Goal: Information Seeking & Learning: Learn about a topic

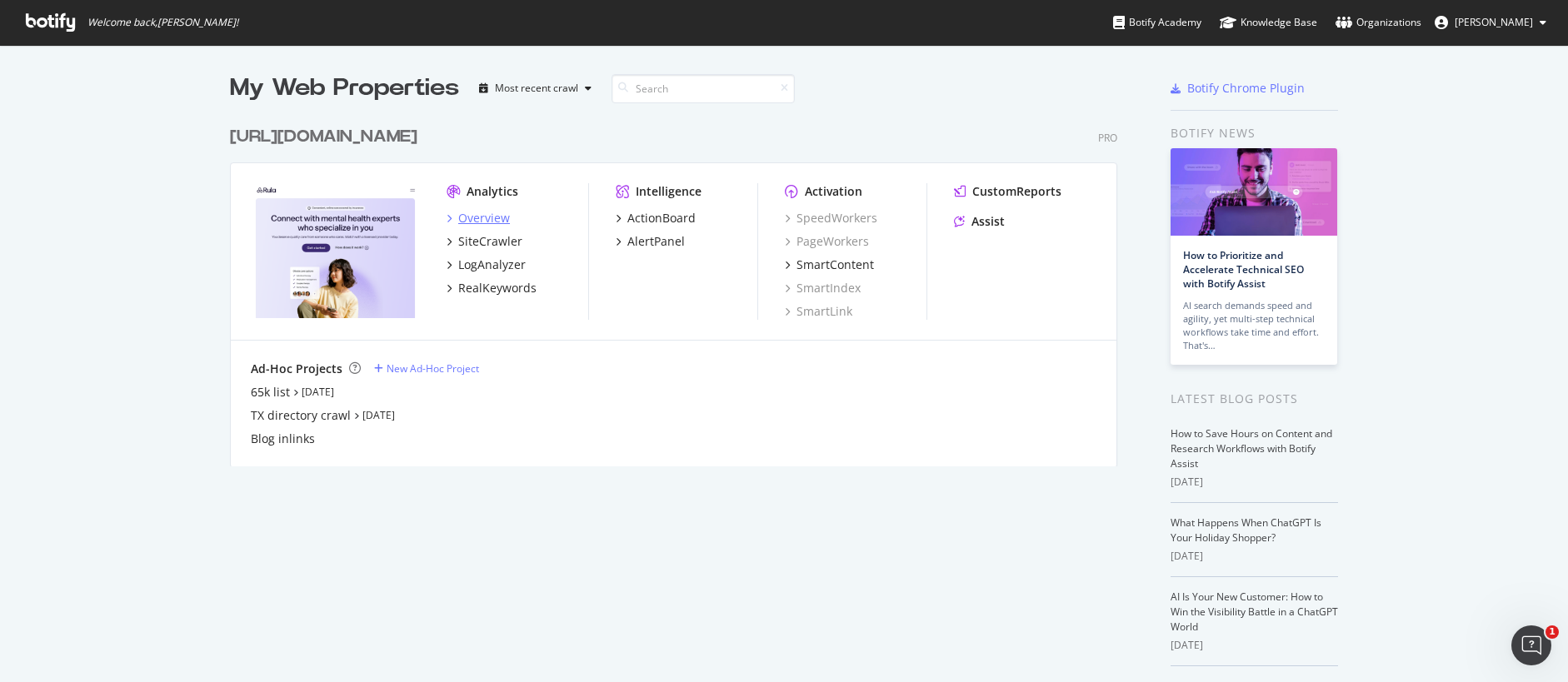
click at [497, 217] on div "Overview" at bounding box center [484, 218] width 52 height 17
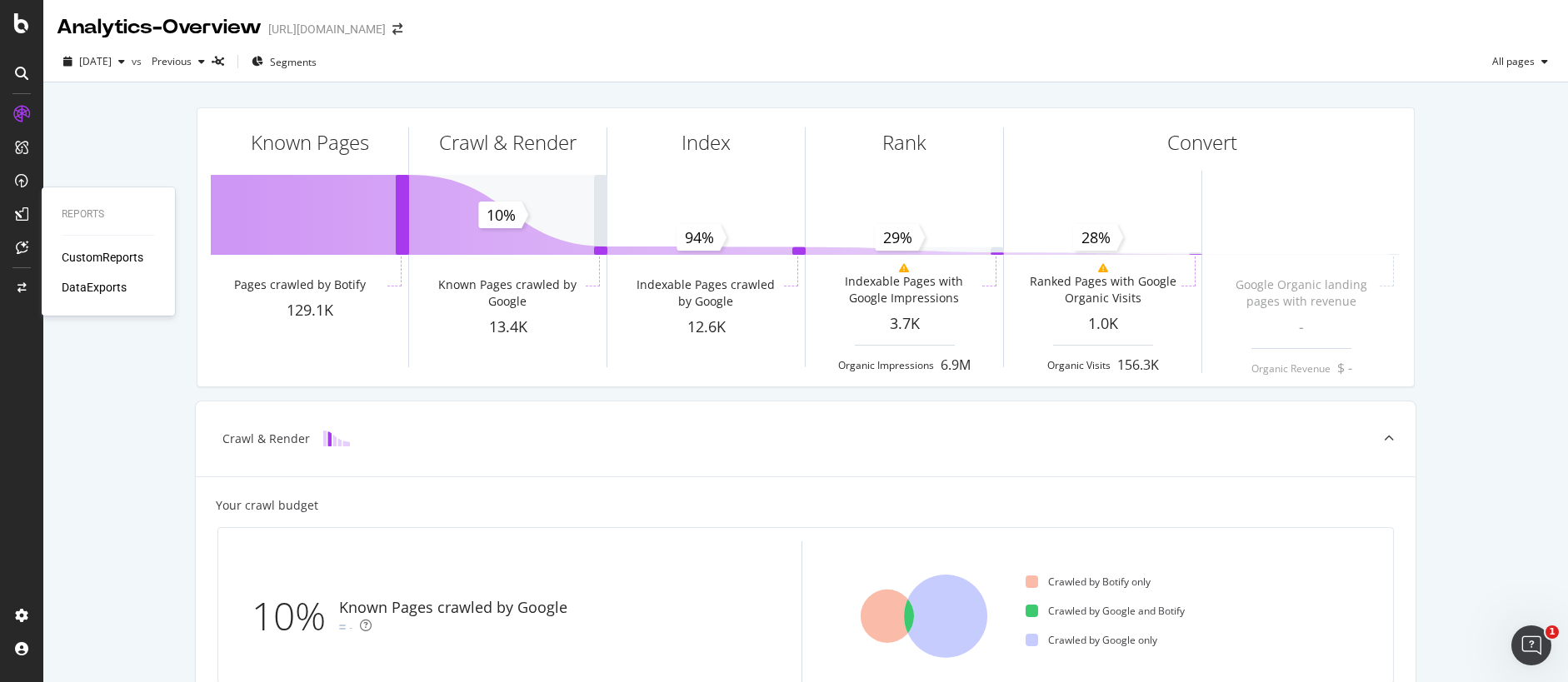
click at [97, 254] on div "CustomReports" at bounding box center [102, 257] width 82 height 17
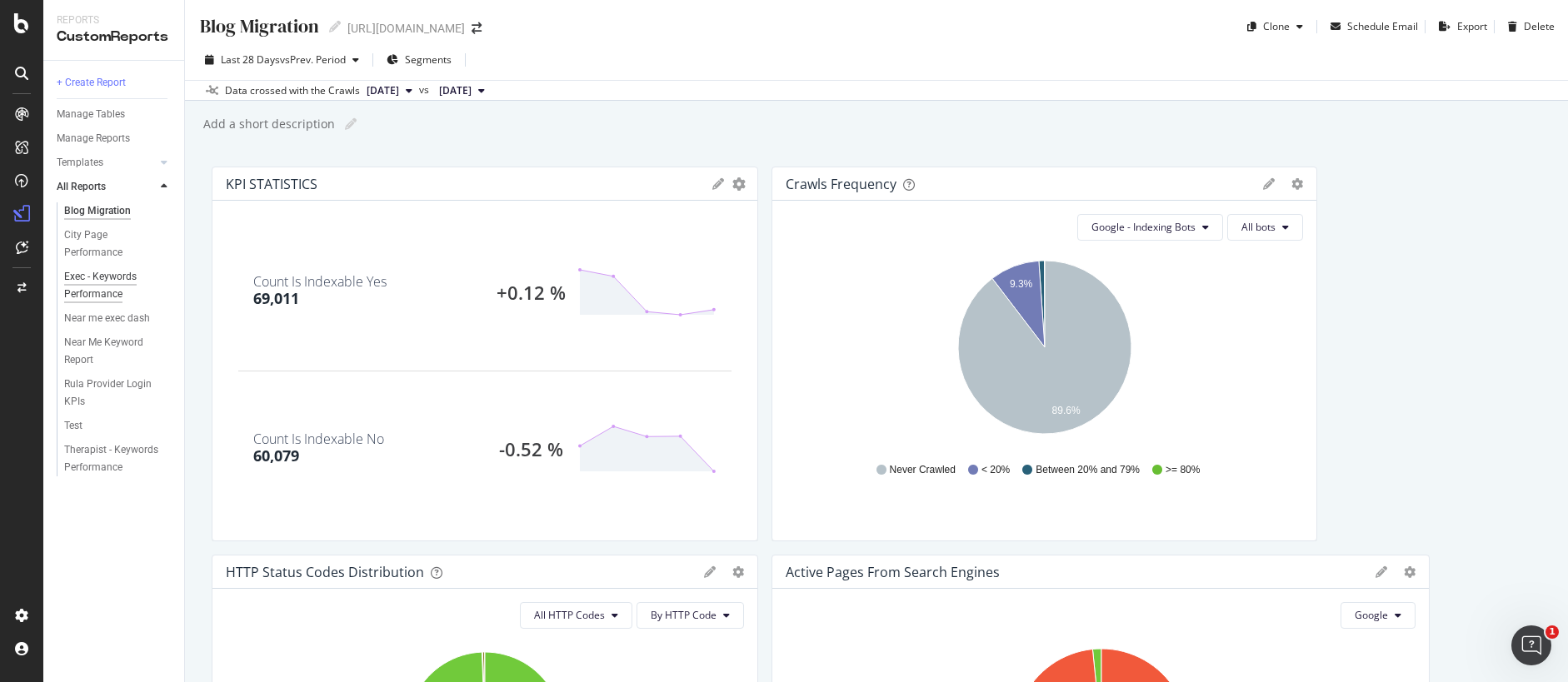
click at [112, 281] on div "Exec - Keywords Performance" at bounding box center [112, 286] width 97 height 35
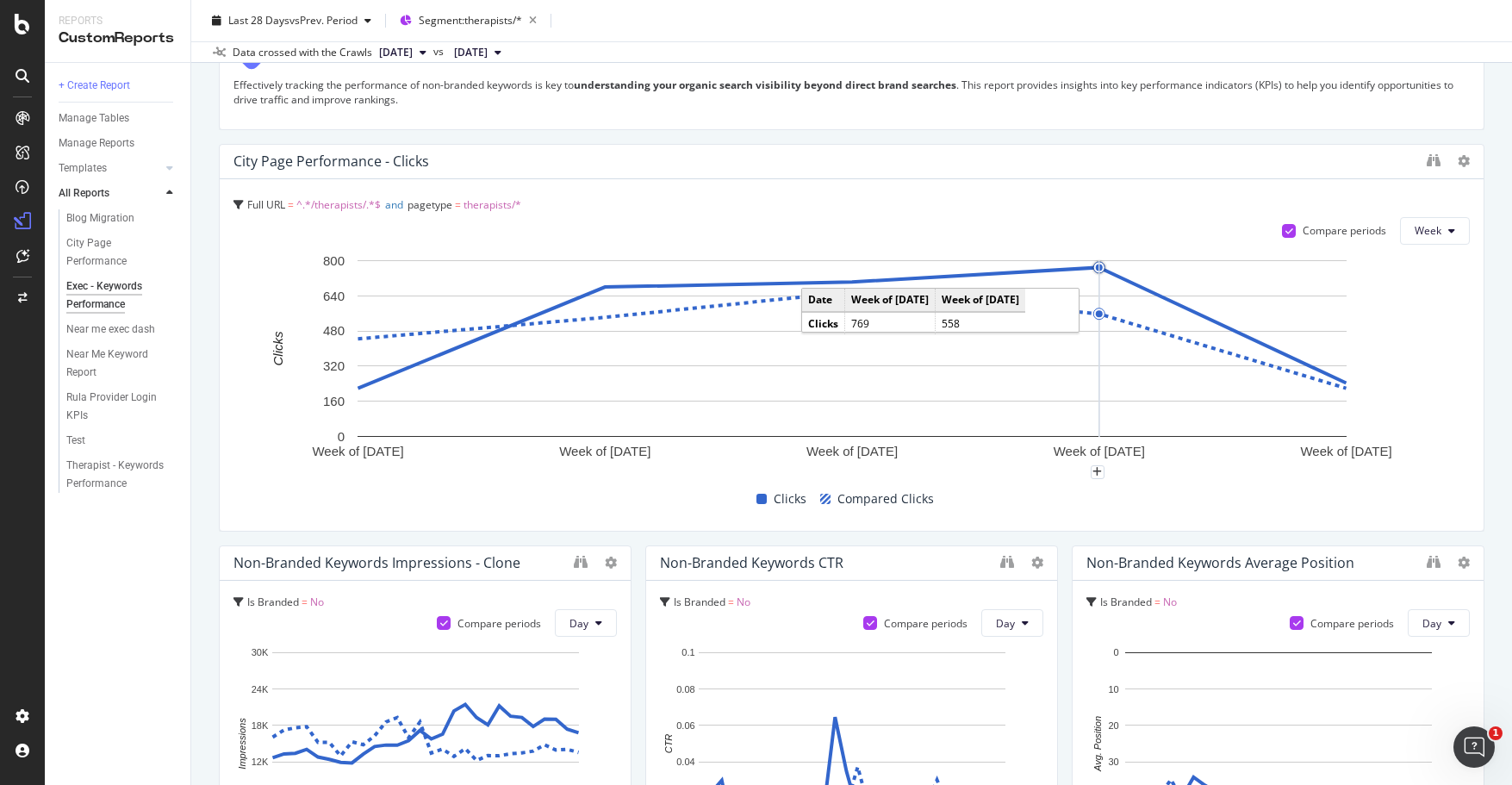
scroll to position [773, 0]
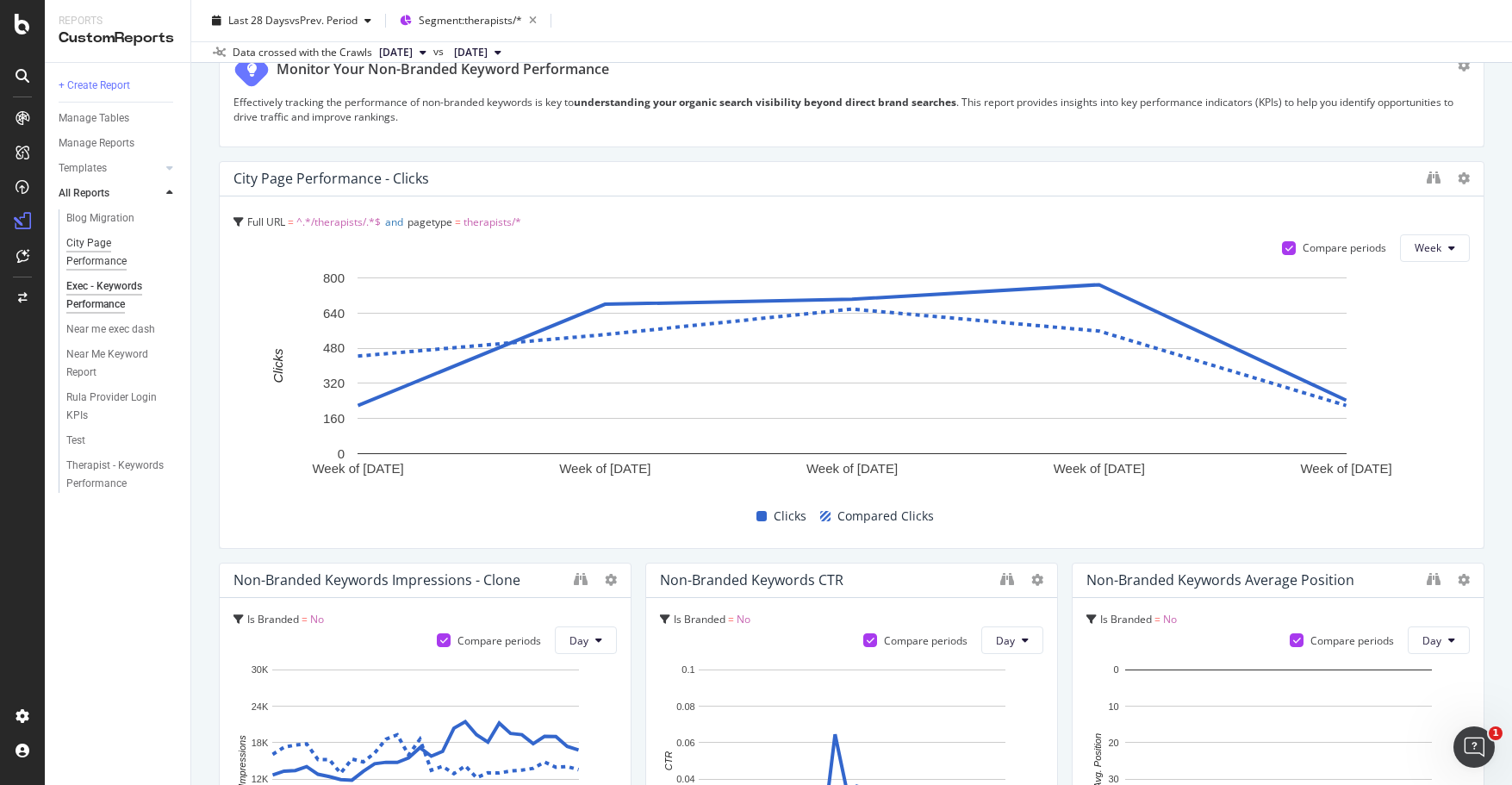
click at [113, 263] on div "City Page Performance" at bounding box center [115, 252] width 96 height 36
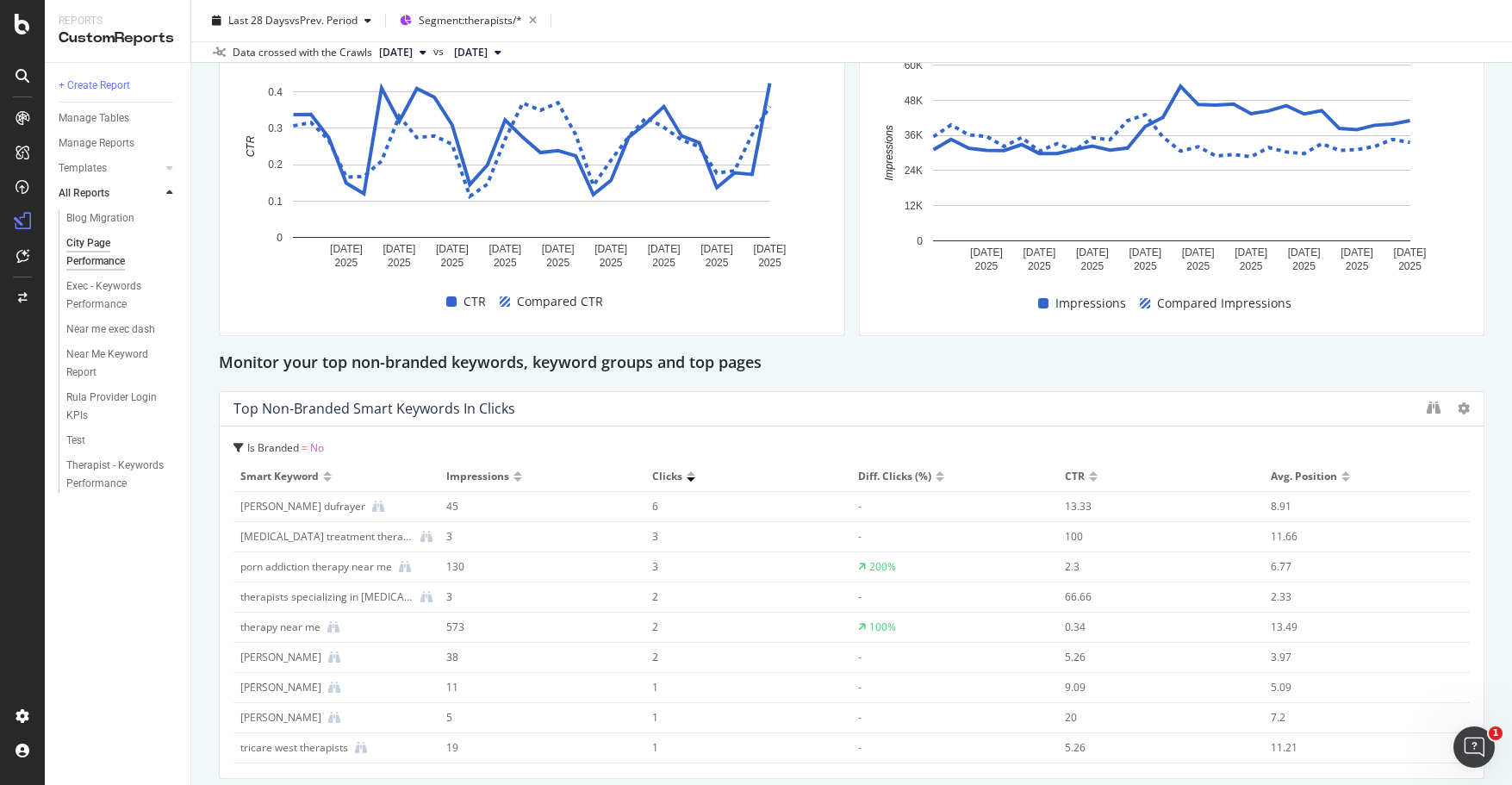
scroll to position [829, 0]
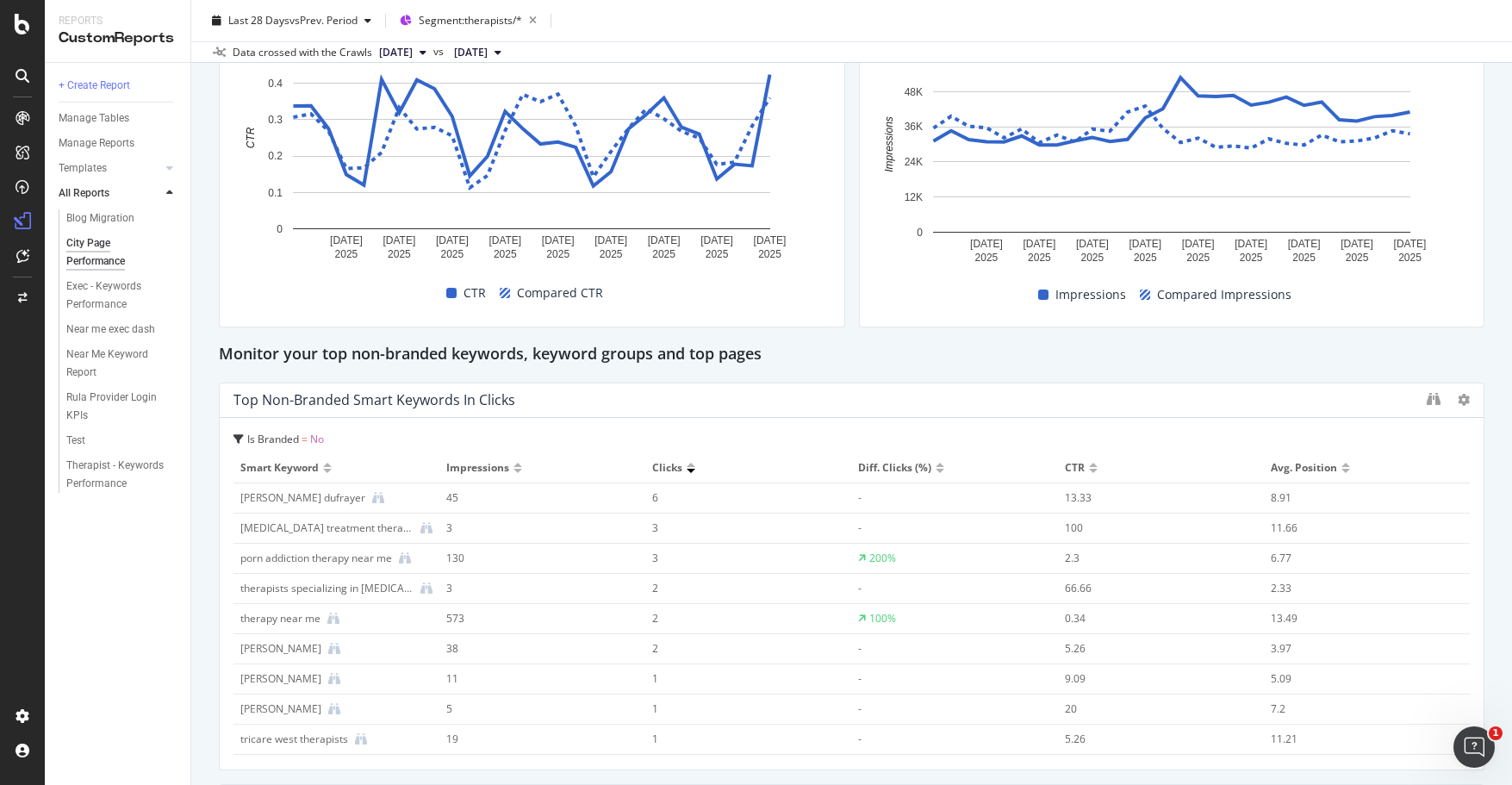
click at [296, 436] on span "Is Branded" at bounding box center [273, 439] width 52 height 15
click at [539, 384] on div "Top Non-Branded Smart Keywords in Clicks" at bounding box center [851, 401] width 1264 height 34
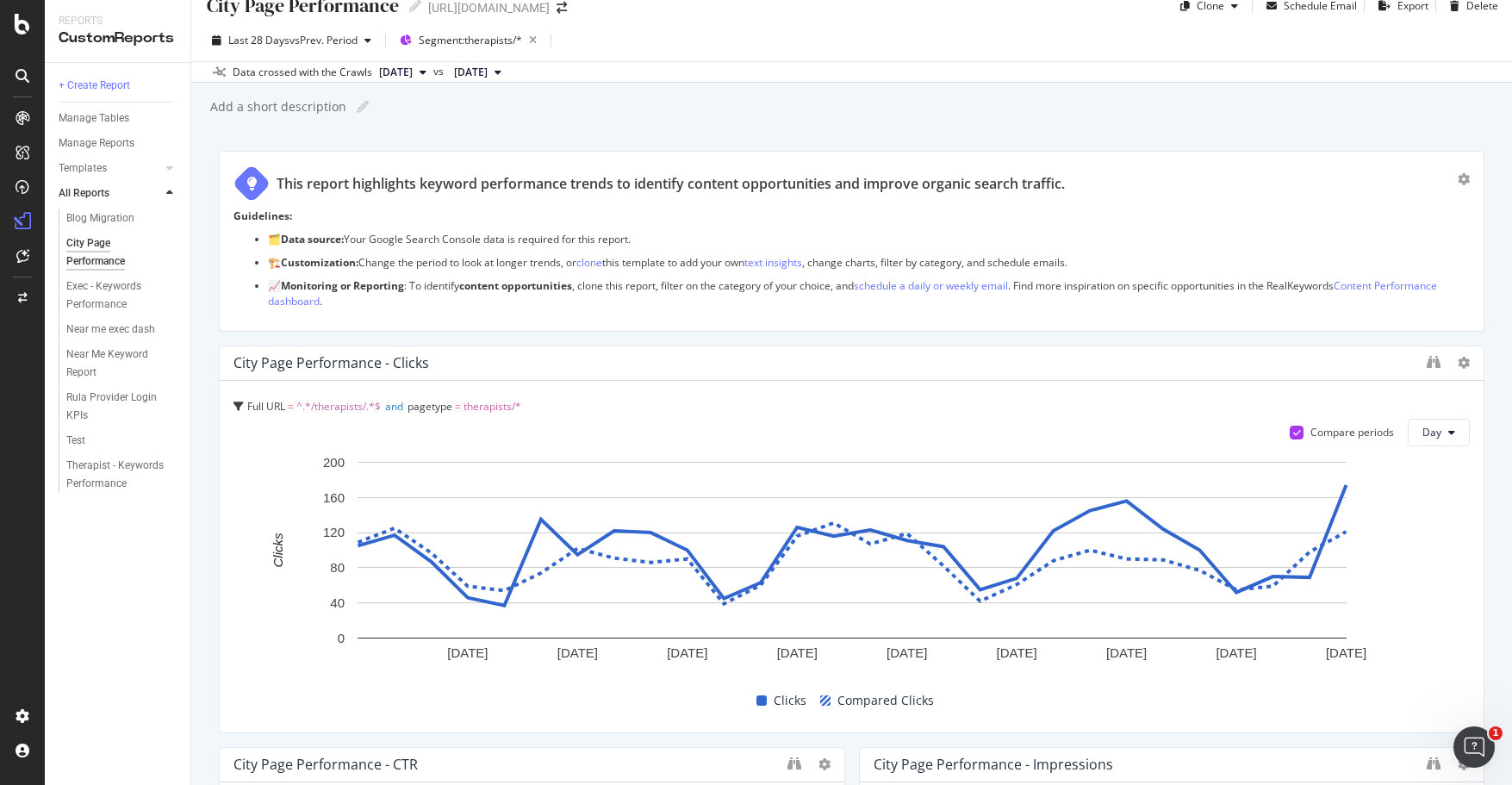
scroll to position [0, 0]
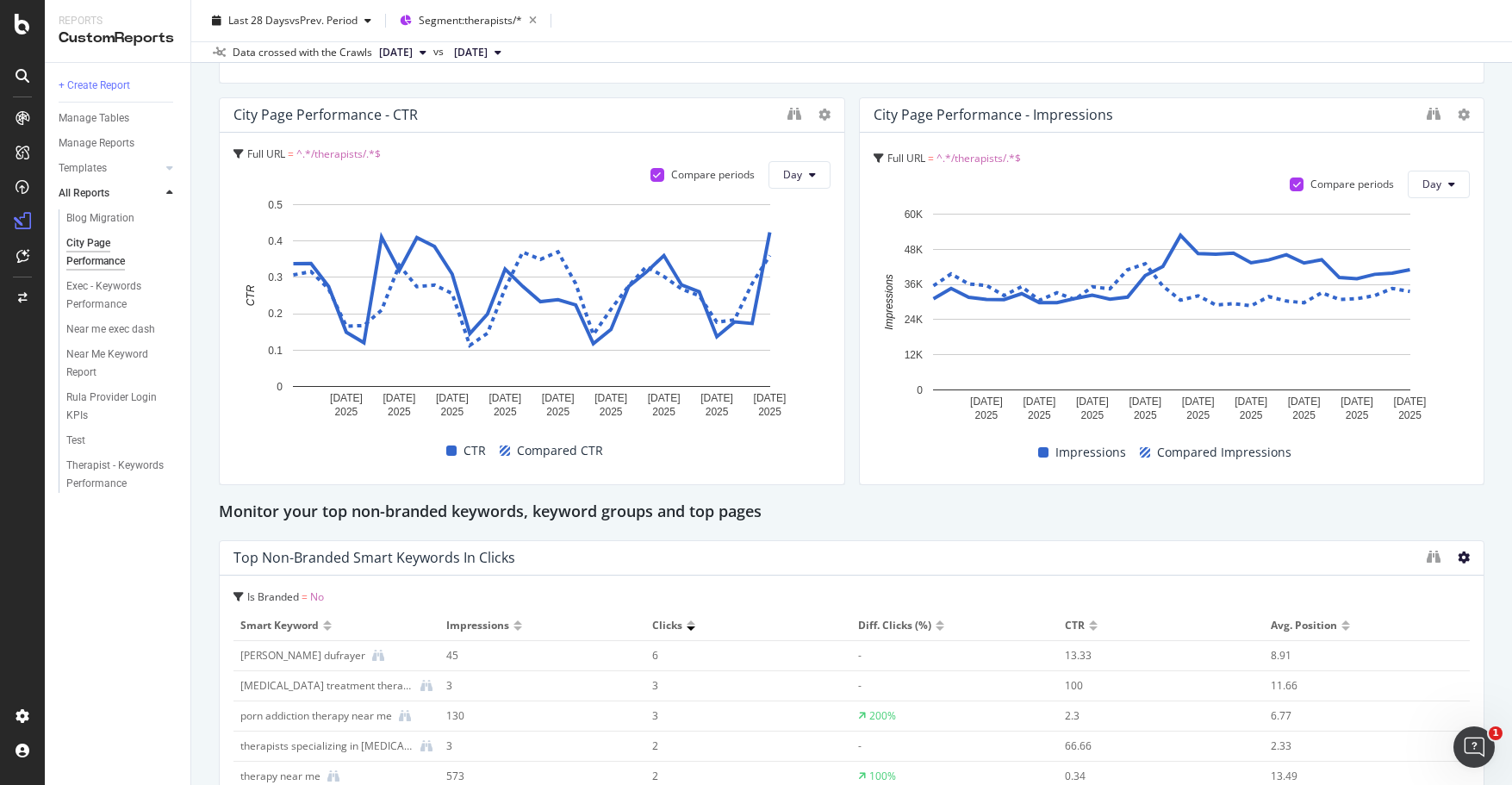
click at [1459, 556] on icon at bounding box center [1464, 558] width 12 height 12
drag, startPoint x: 1440, startPoint y: 558, endPoint x: 1416, endPoint y: 558, distance: 24.0
click at [1439, 558] on span "Delete" at bounding box center [1427, 556] width 32 height 16
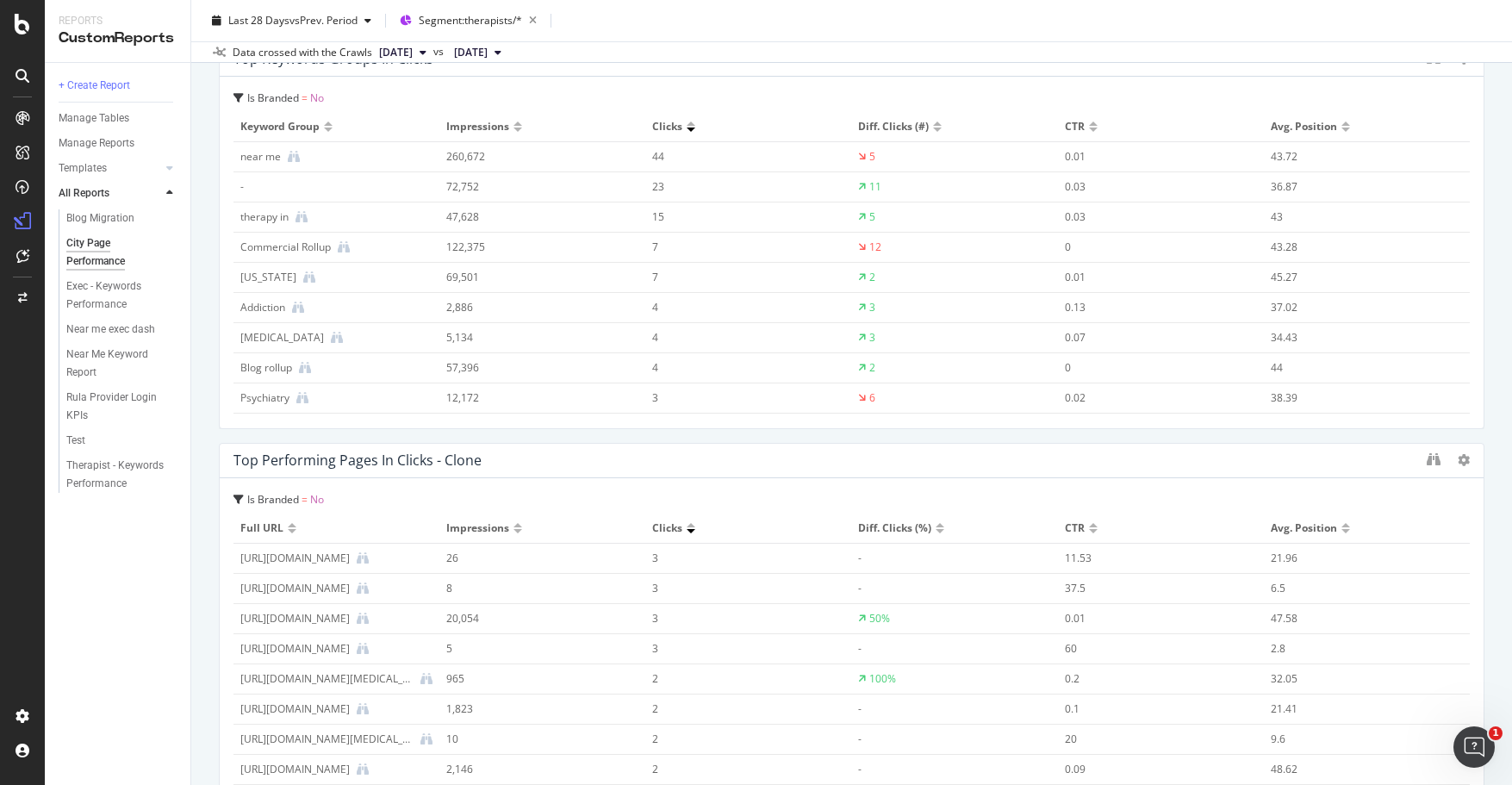
scroll to position [1355, 0]
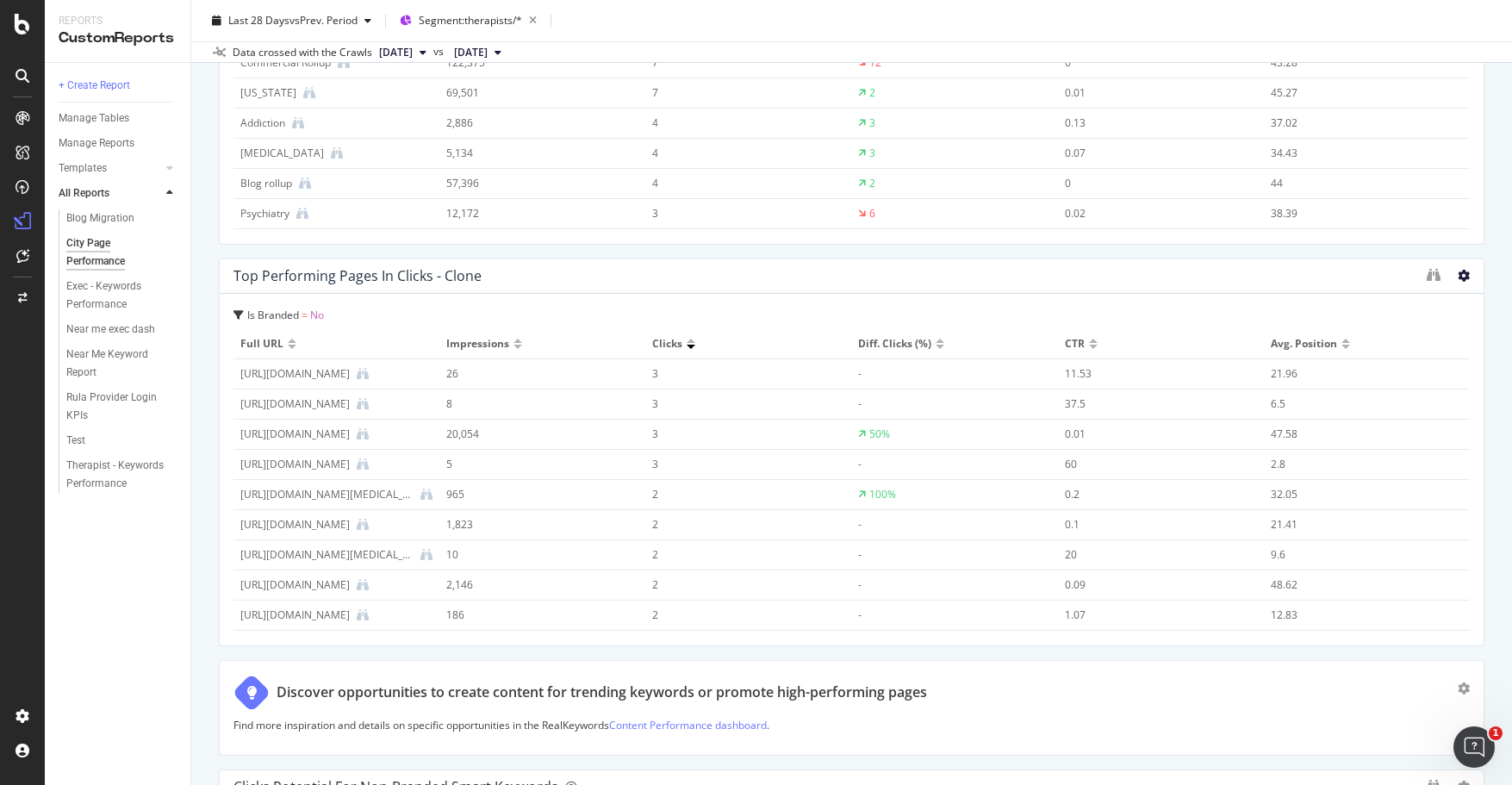
click at [1461, 271] on icon at bounding box center [1464, 276] width 12 height 12
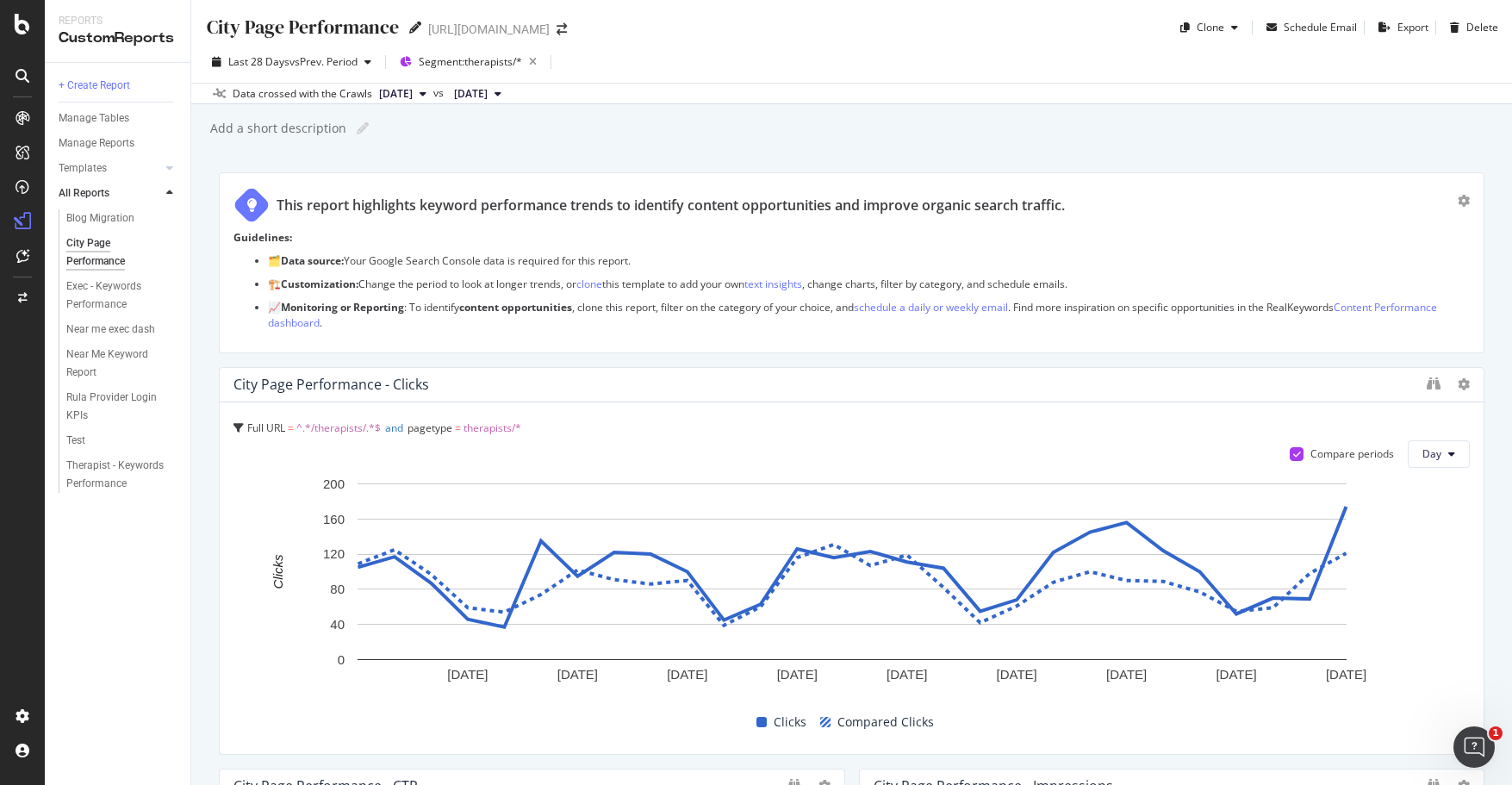
click at [414, 31] on icon at bounding box center [415, 28] width 12 height 12
click at [653, 145] on div "City Page Performance City Page Performance [URL][DOMAIN_NAME] Clone Schedule E…" at bounding box center [851, 392] width 1321 height 785
click at [1408, 26] on div "Export" at bounding box center [1413, 27] width 31 height 15
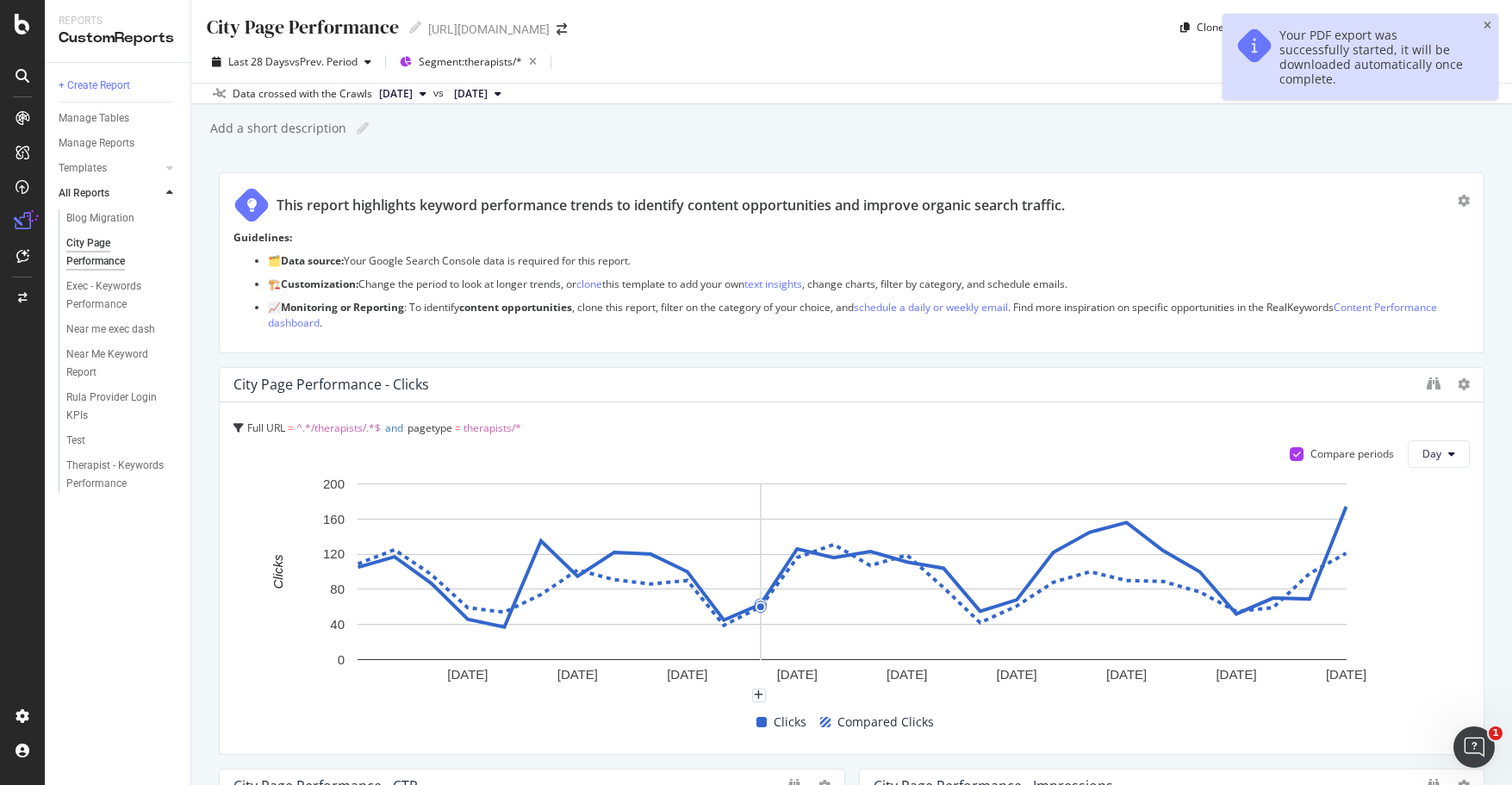
drag, startPoint x: 1485, startPoint y: 26, endPoint x: 1426, endPoint y: 20, distance: 59.3
click at [1484, 26] on icon "close toast" at bounding box center [1487, 26] width 8 height 10
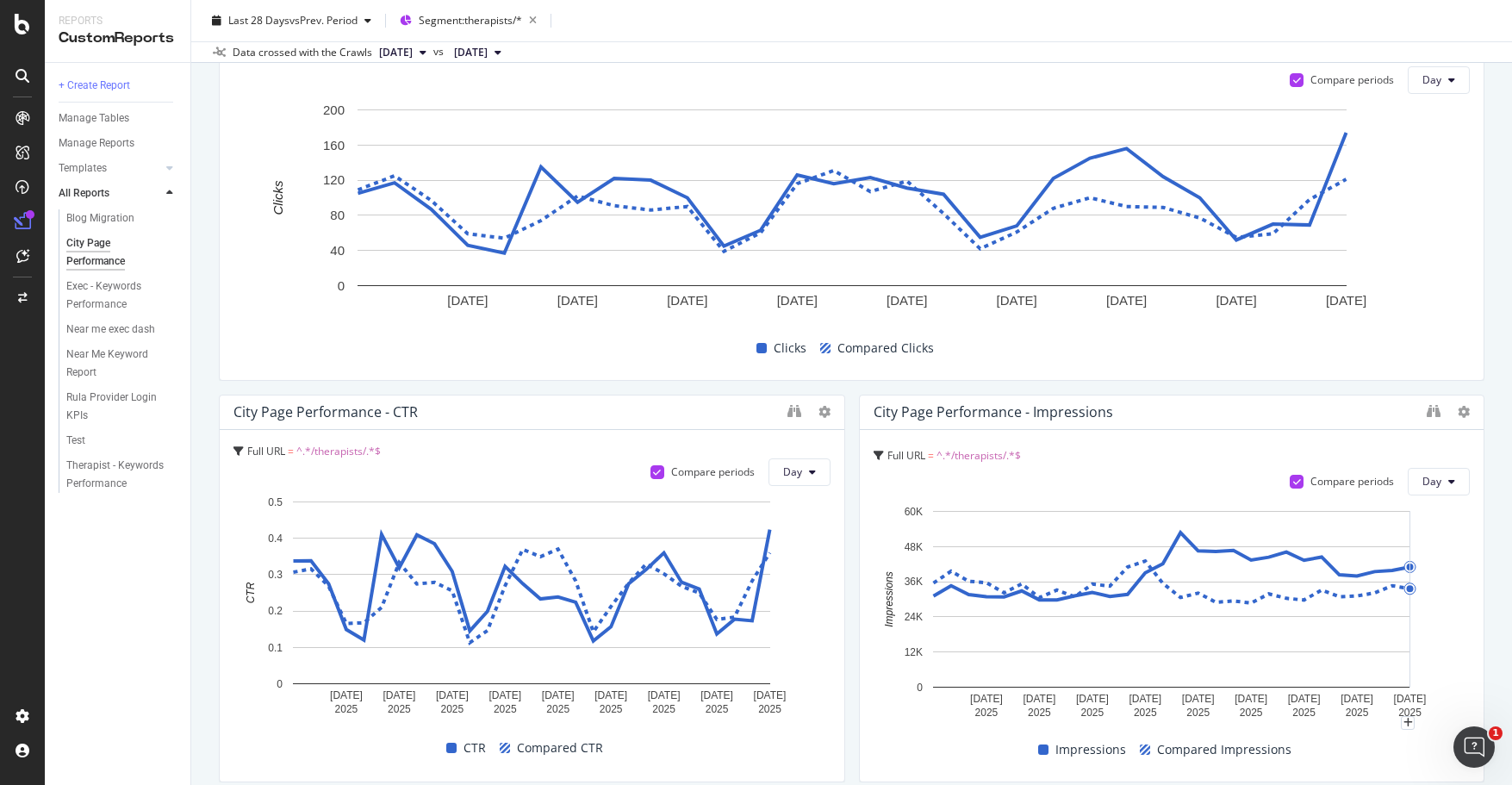
scroll to position [339, 0]
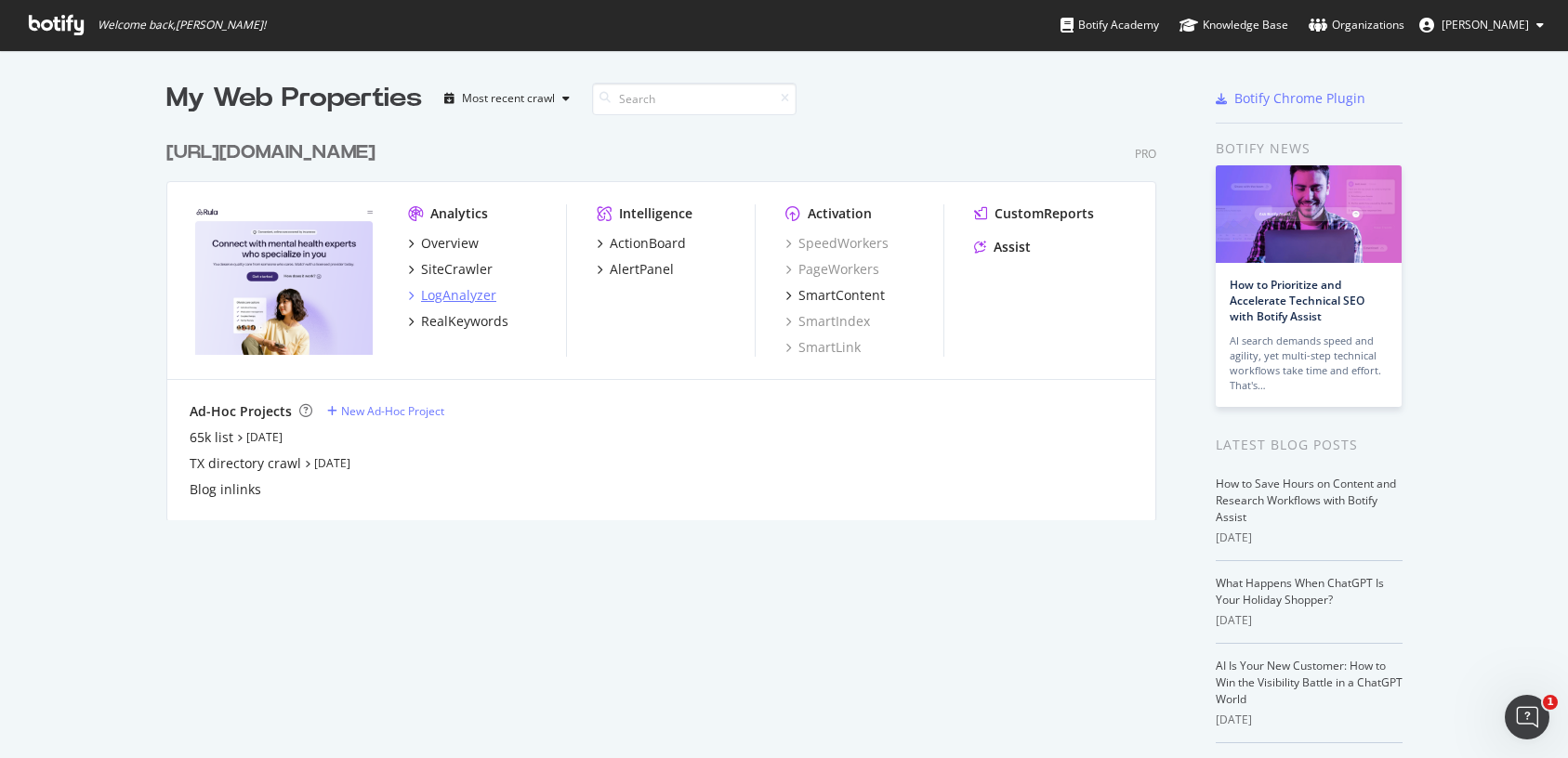
click at [462, 298] on div "LogAnalyzer" at bounding box center [458, 295] width 75 height 19
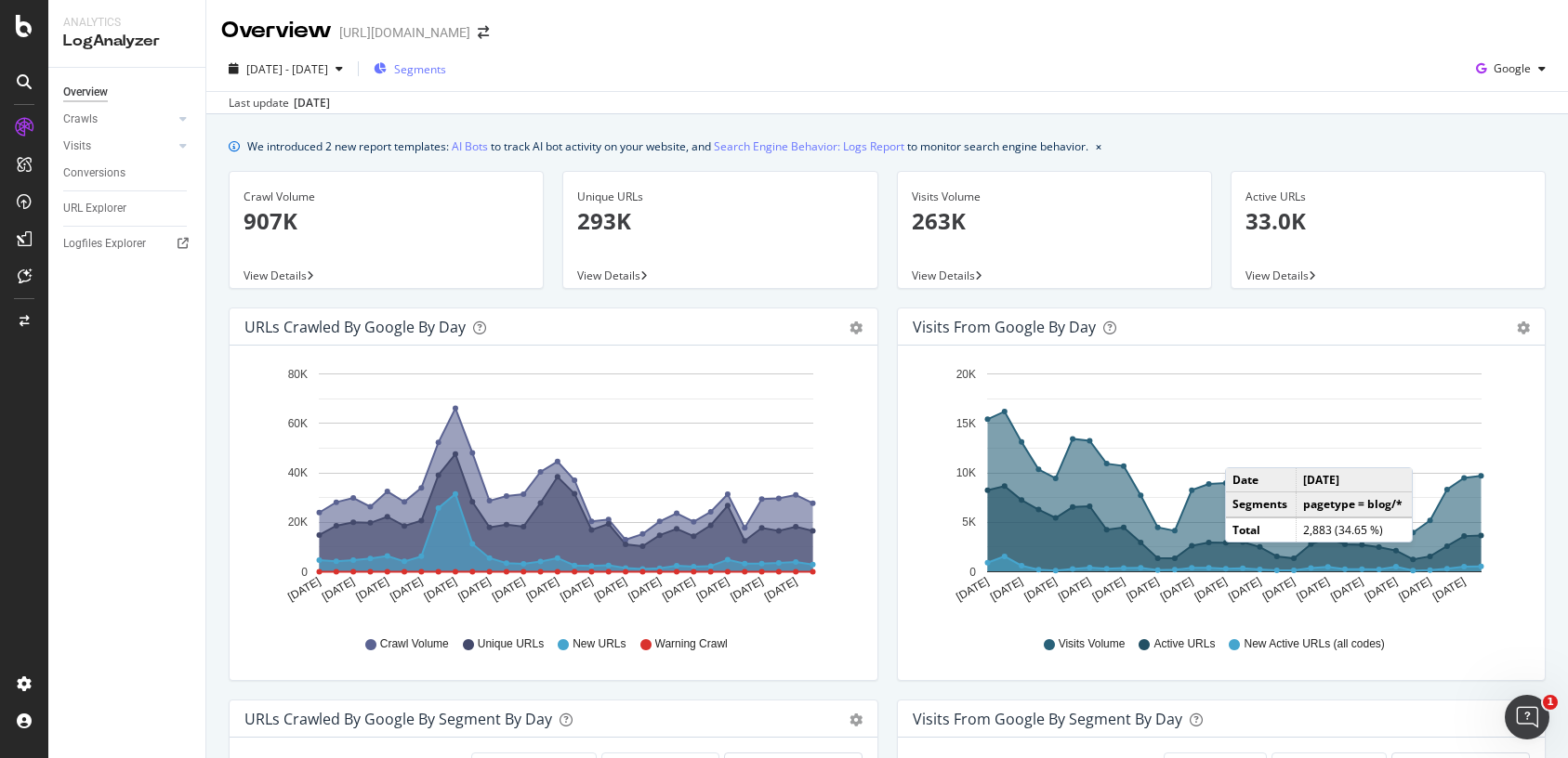
click at [446, 65] on span "Segments" at bounding box center [420, 69] width 52 height 16
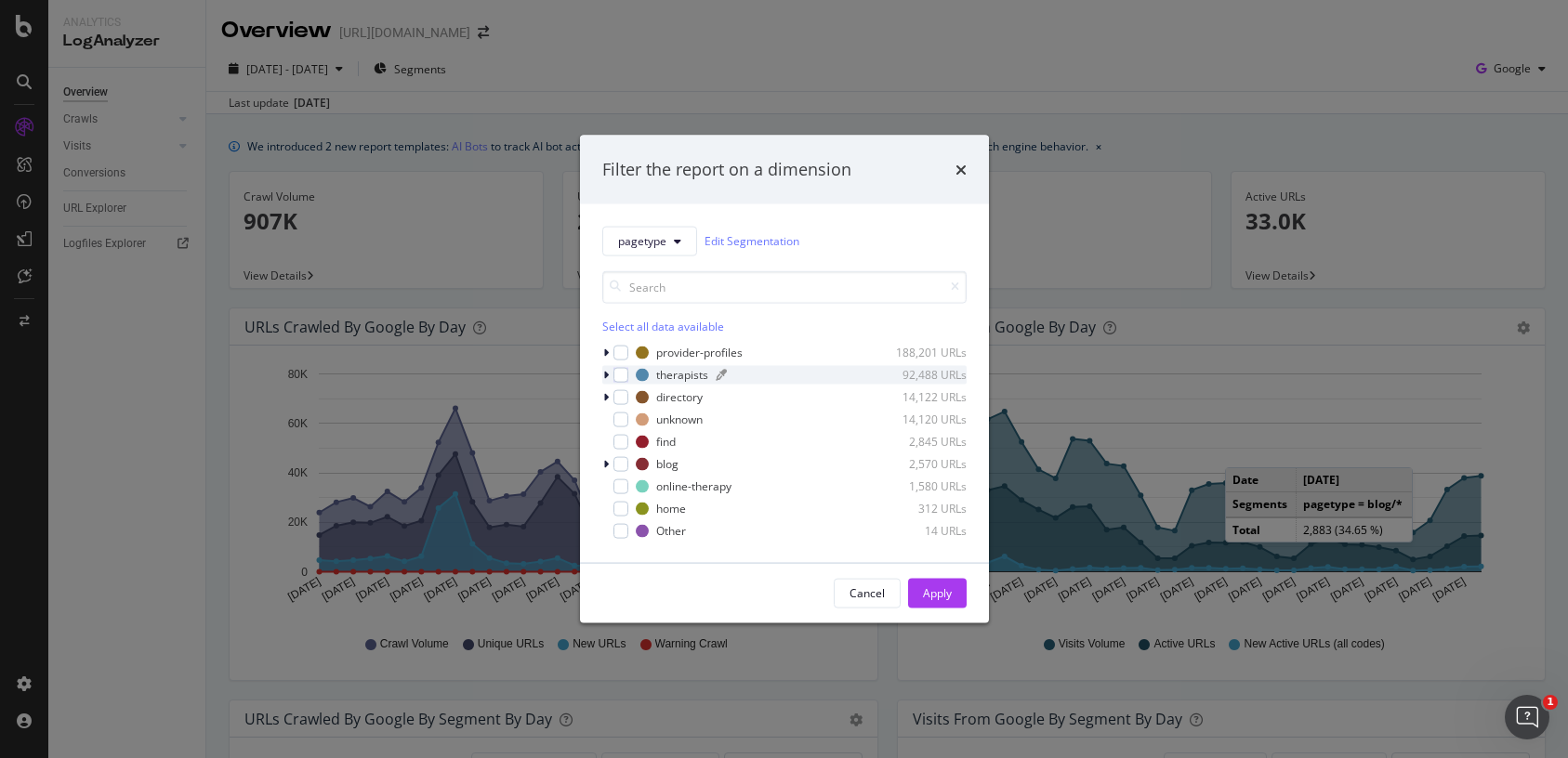
click at [669, 378] on div "therapists" at bounding box center [682, 374] width 52 height 16
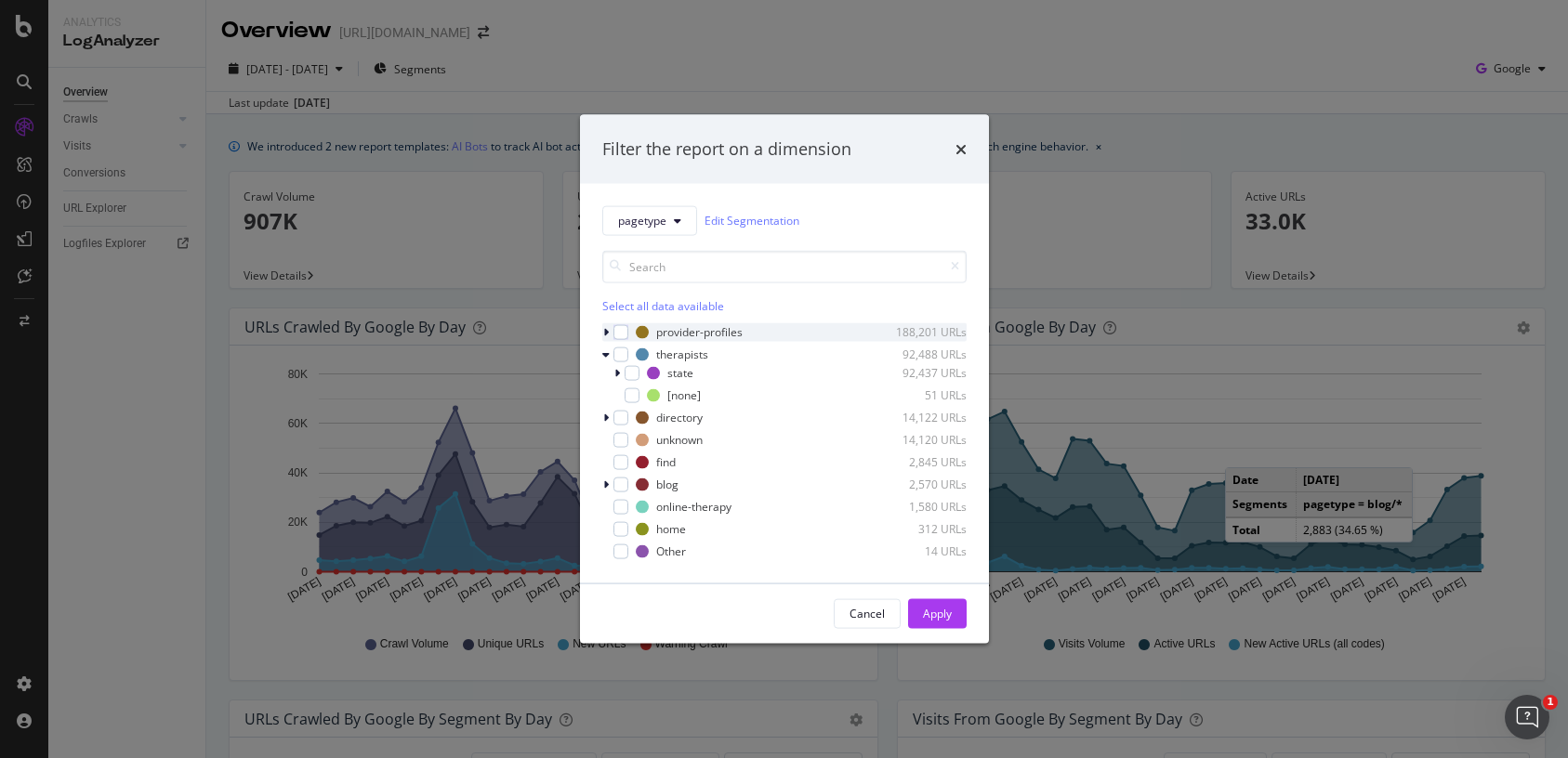
click at [627, 360] on div "therapists 92,488 URLs" at bounding box center [784, 354] width 364 height 19
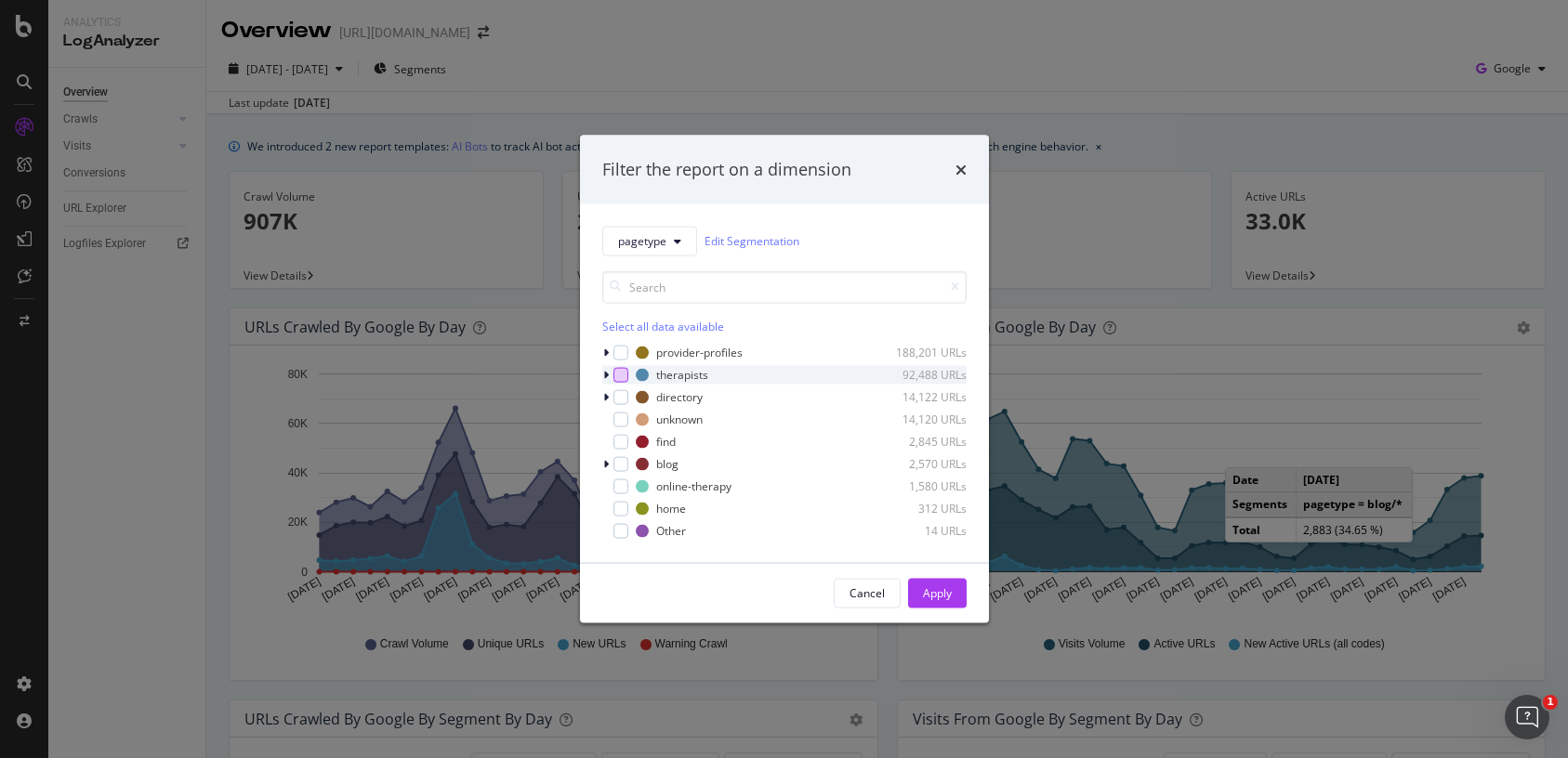
click at [622, 375] on div "modal" at bounding box center [621, 374] width 15 height 15
click at [918, 589] on button "Apply" at bounding box center [937, 593] width 59 height 30
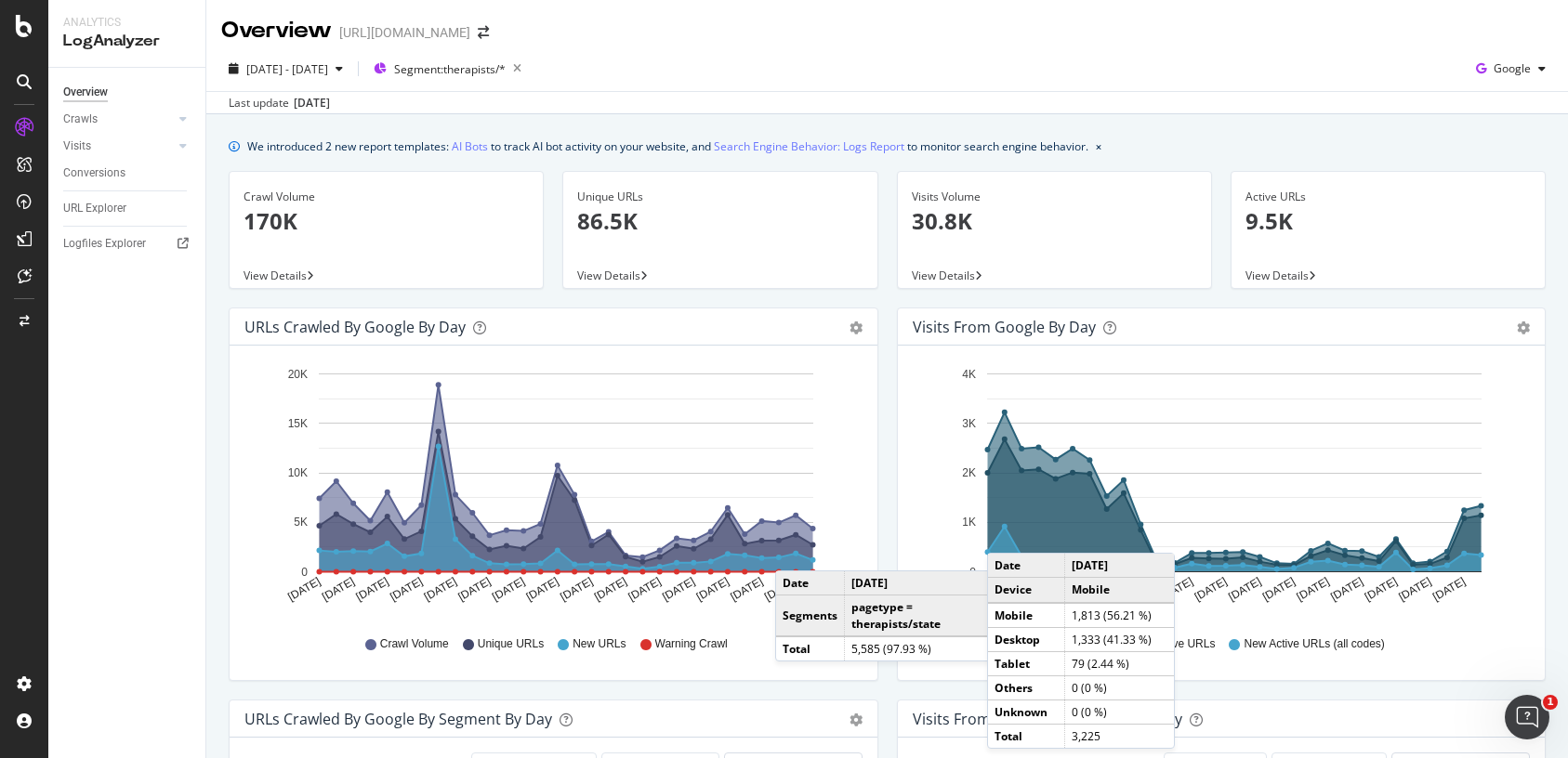
click at [1552, 294] on div "Active URLs 9.5K View Details" at bounding box center [1388, 239] width 334 height 137
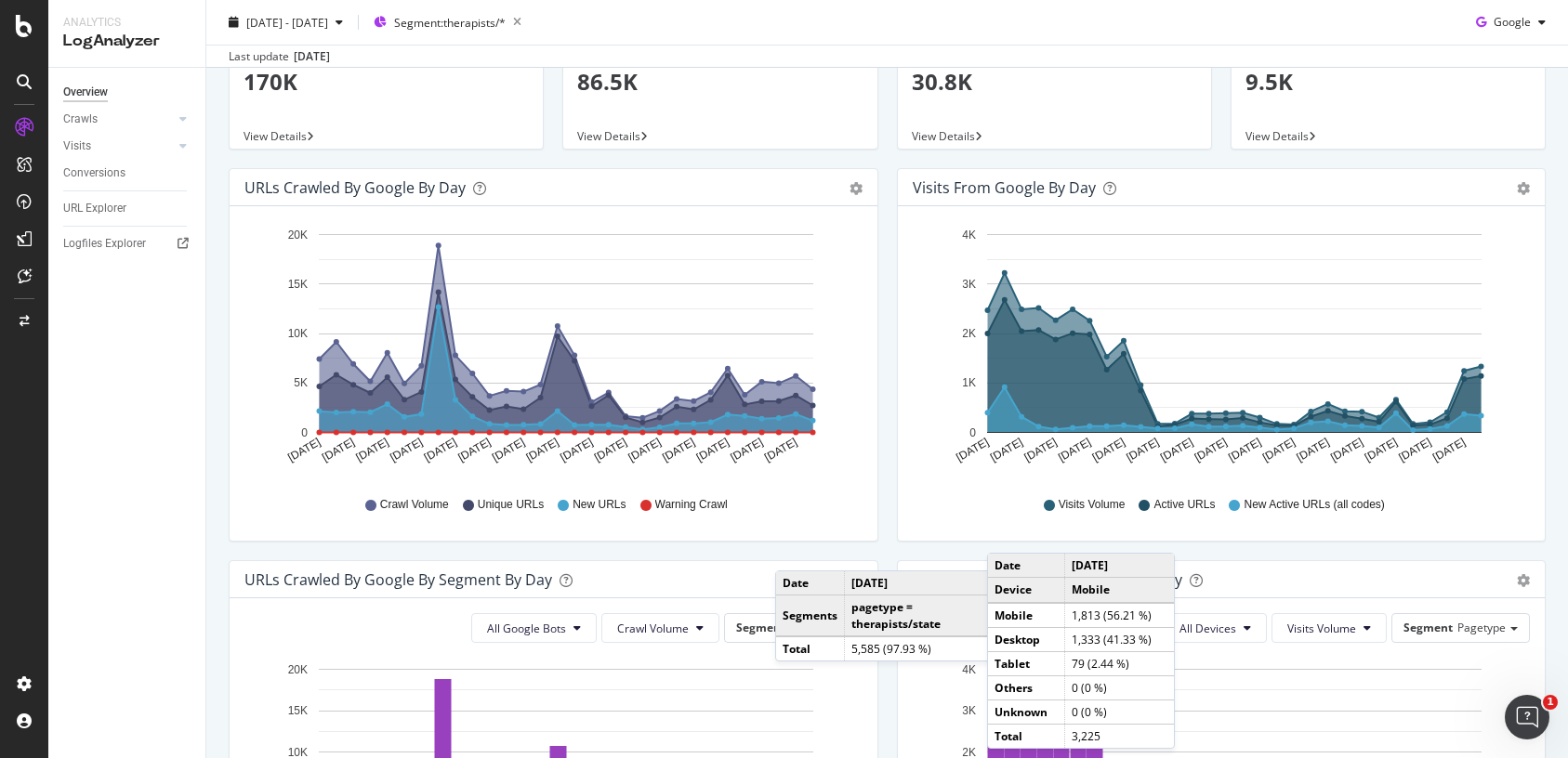
click at [1400, 555] on div "Visits from Google by day Area Table Hold CMD (⌘) while clicking to filter the …" at bounding box center [1221, 364] width 668 height 392
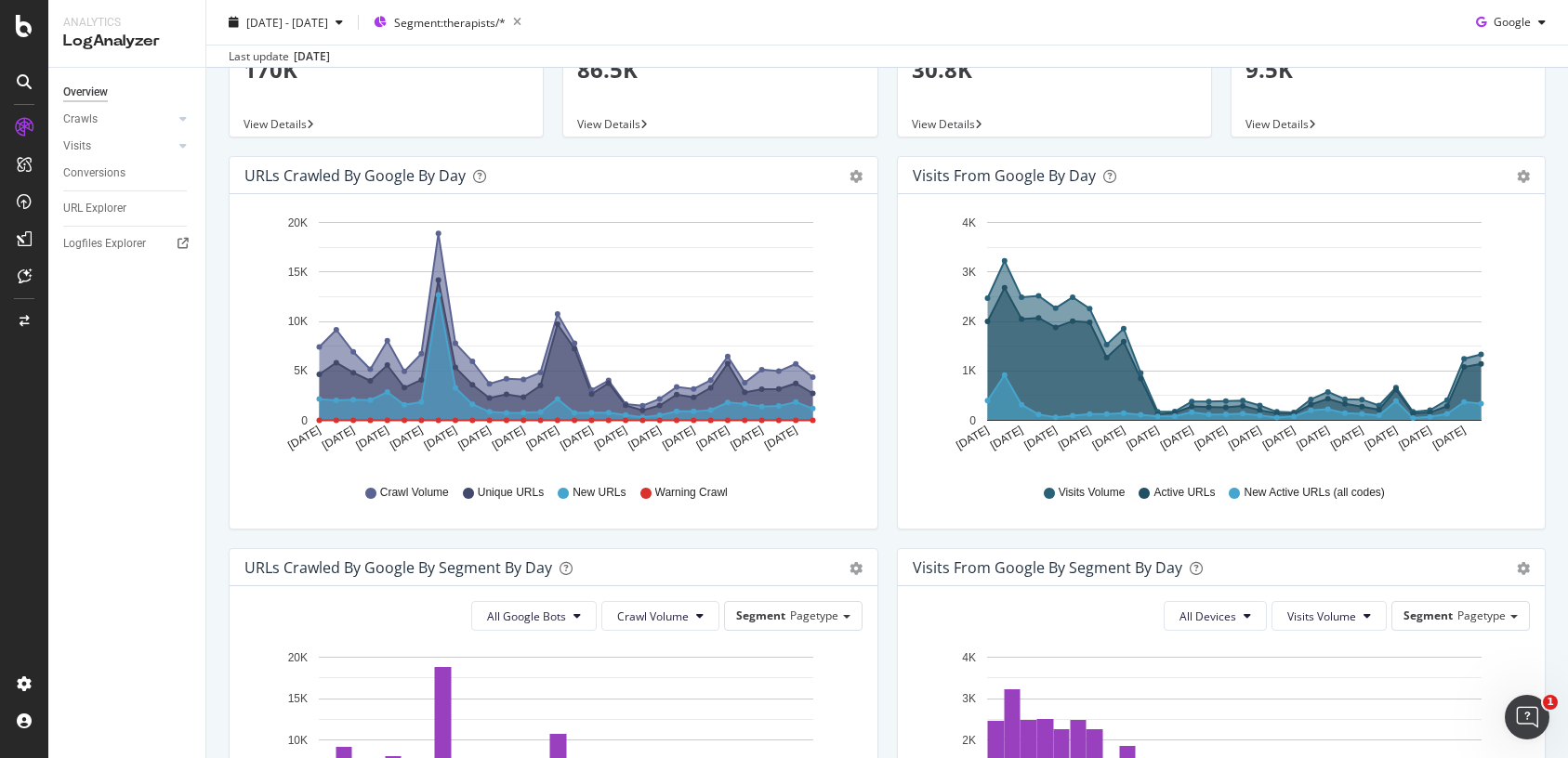
scroll to position [155, 0]
